Goal: Task Accomplishment & Management: Manage account settings

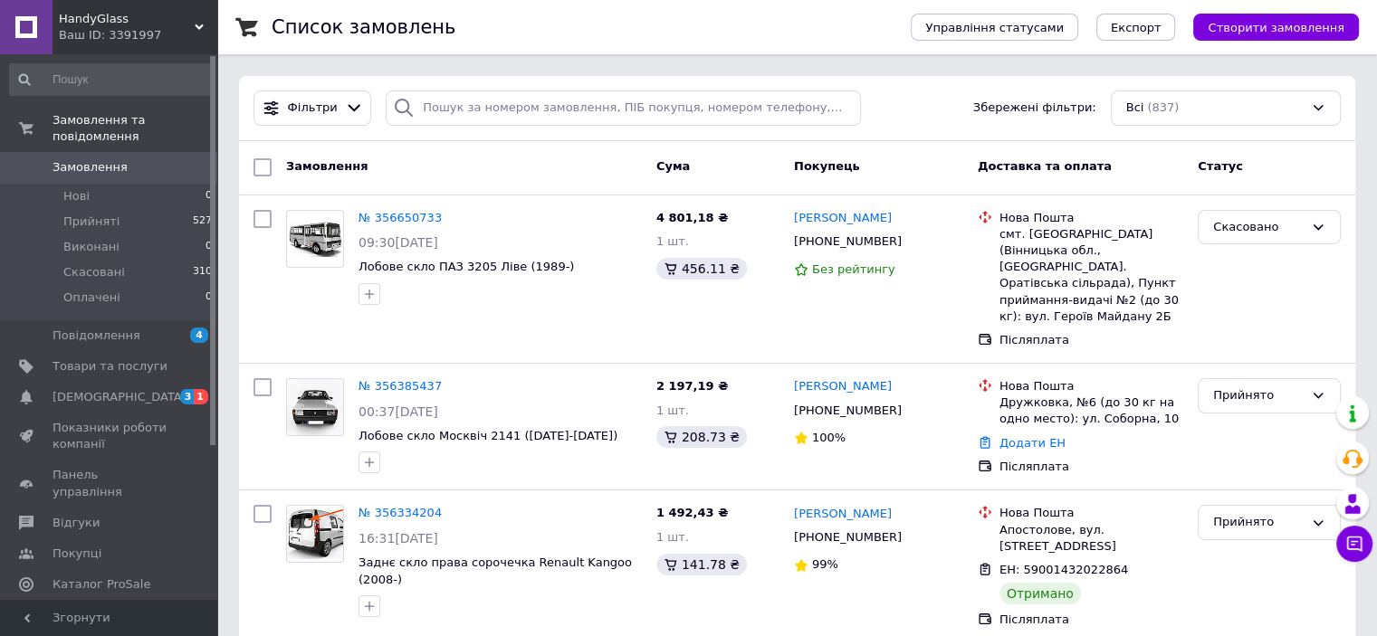
click at [161, 25] on span "HandyGlass" at bounding box center [127, 19] width 136 height 16
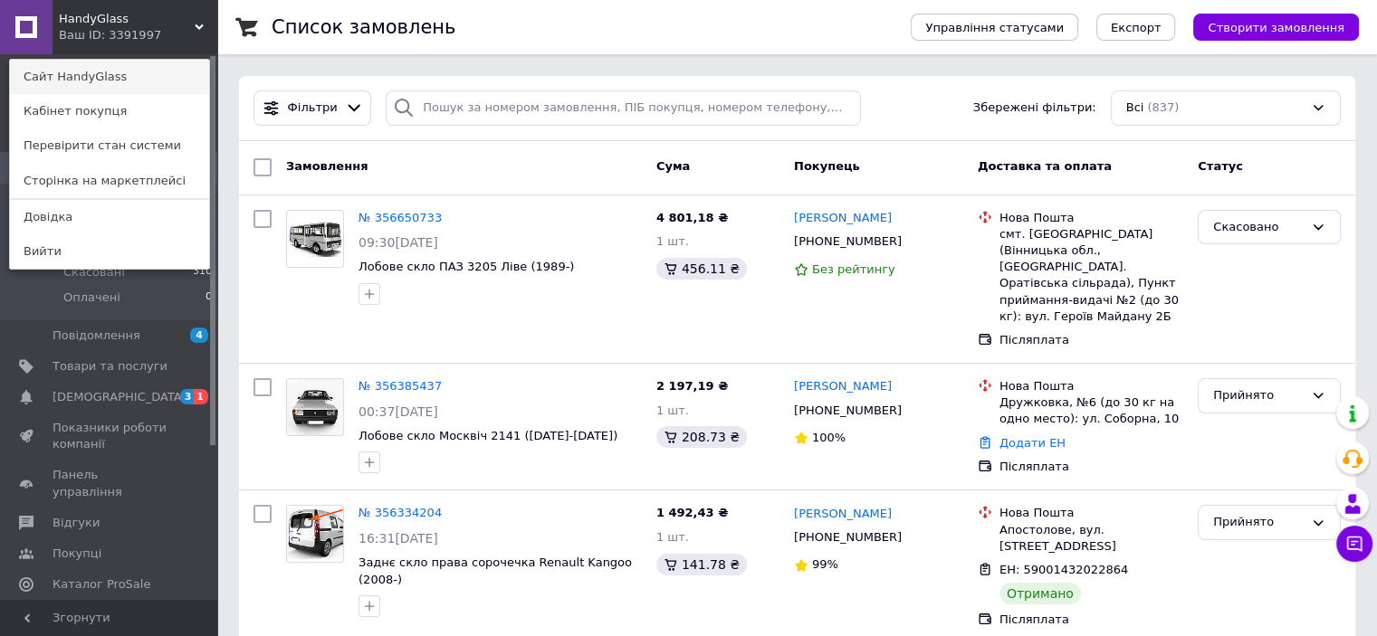
click at [125, 67] on link "Сайт HandyGlass" at bounding box center [109, 77] width 199 height 34
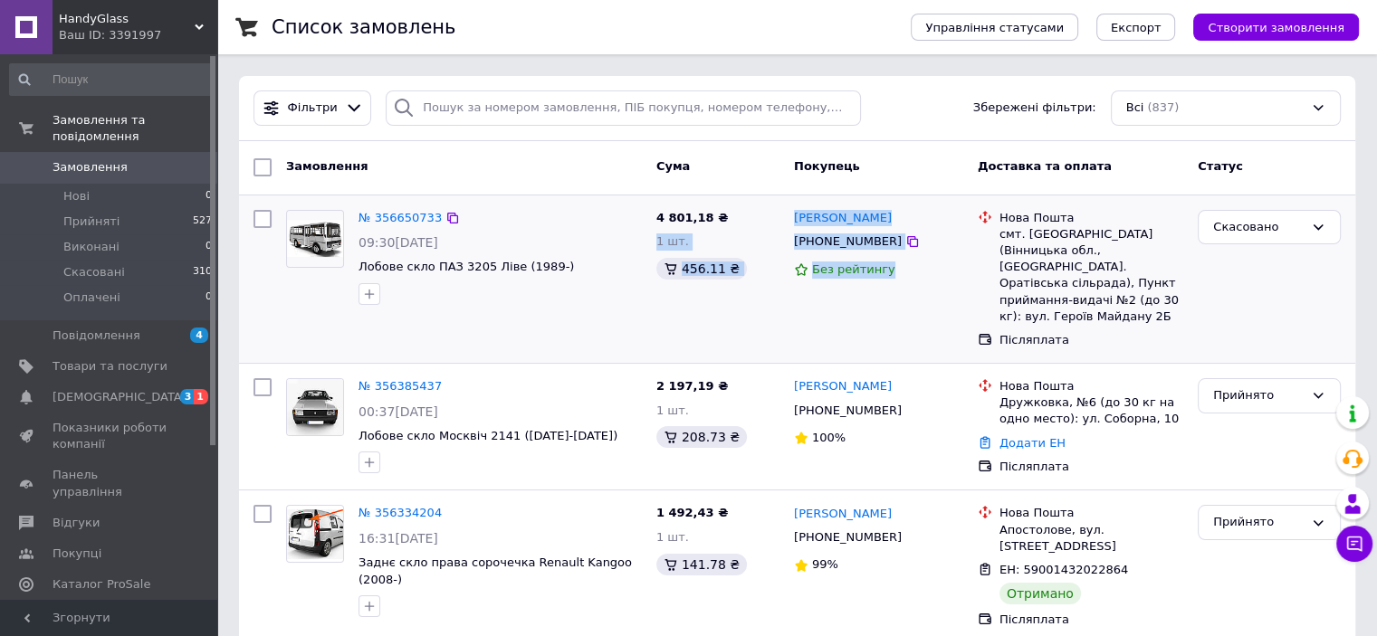
drag, startPoint x: 770, startPoint y: 209, endPoint x: 1055, endPoint y: 336, distance: 311.3
click at [1031, 321] on div "№ 356650733 09:30[DATE] Лобове скло ПАЗ 3205 Ліве (1989-) 4 801,18 ₴ 1 шт. 456.…" at bounding box center [797, 280] width 1102 height 154
click at [1327, 283] on div "Скасовано" at bounding box center [1270, 280] width 158 height 154
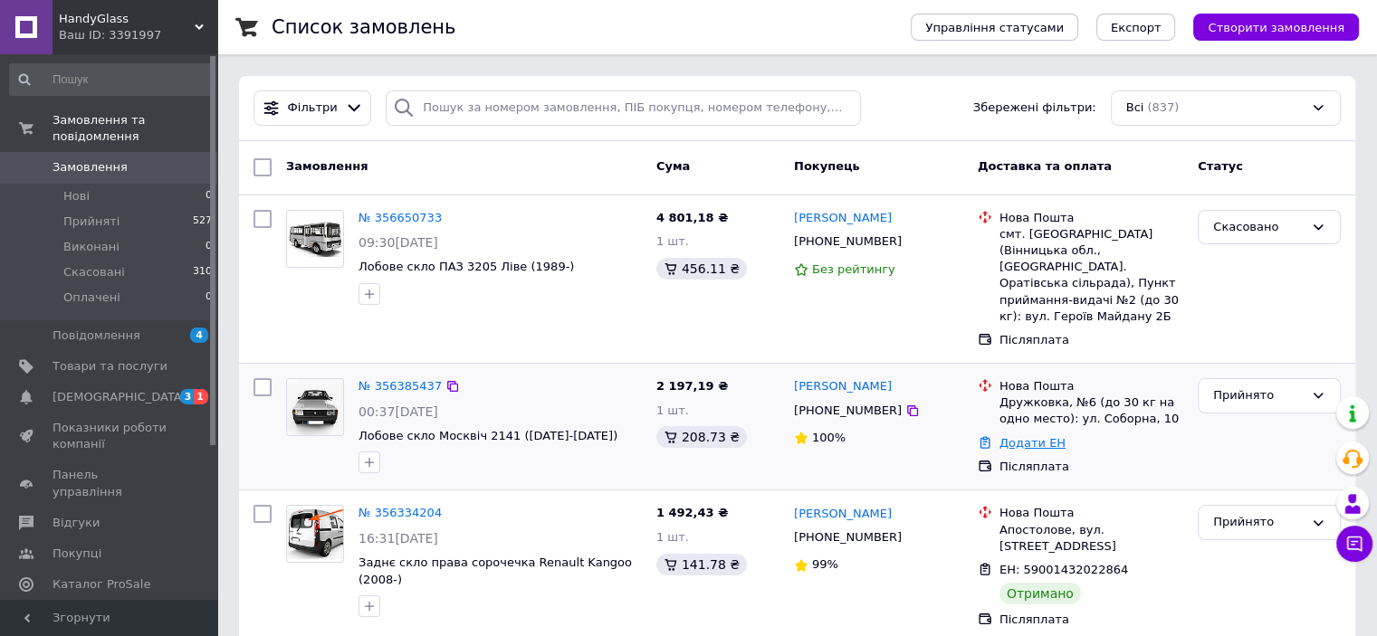
click at [1040, 436] on link "Додати ЕН" at bounding box center [1033, 443] width 66 height 14
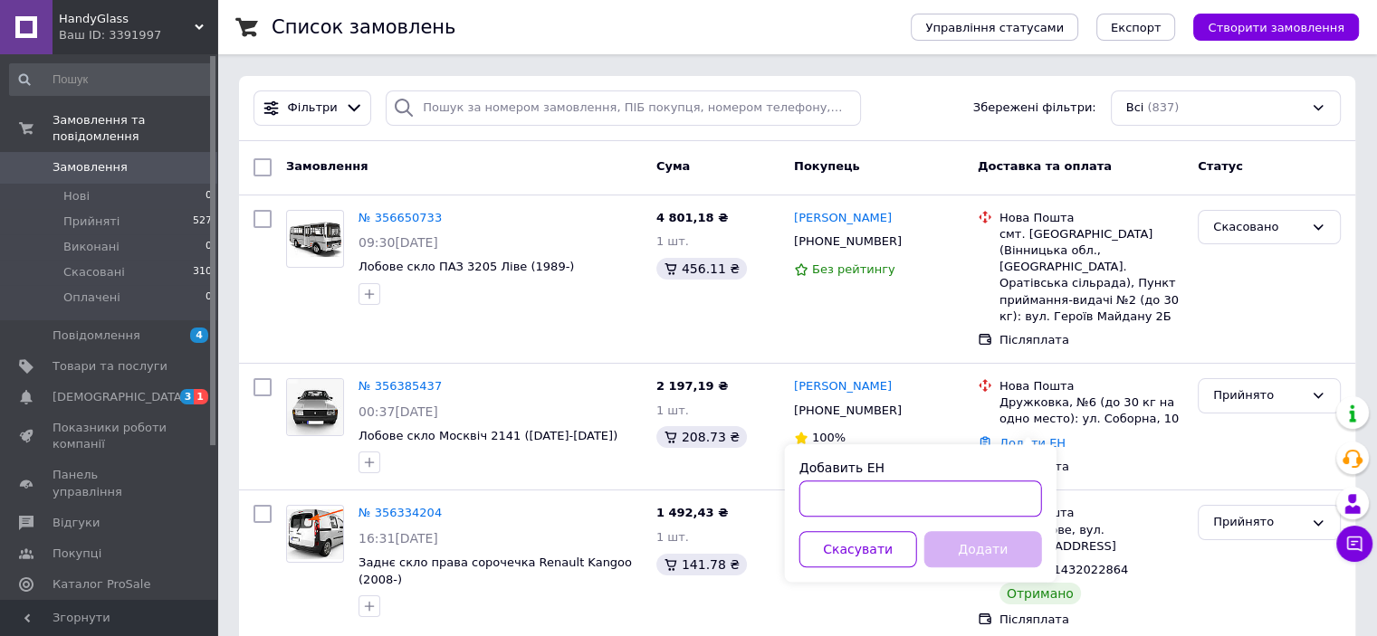
paste input "59001432363496"
type input "59001432363496"
click at [1000, 542] on button "Додати" at bounding box center [983, 549] width 118 height 36
